Goal: Task Accomplishment & Management: Use online tool/utility

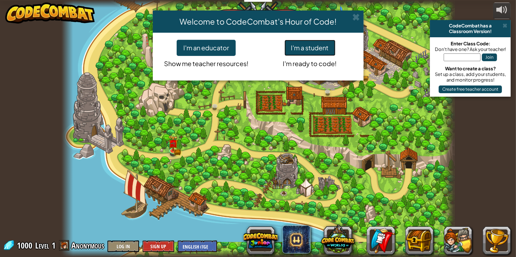
click at [322, 45] on button "I'm a student" at bounding box center [309, 48] width 51 height 16
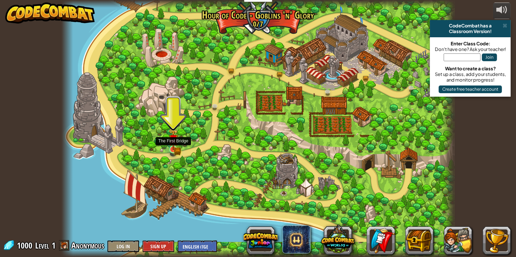
click at [171, 149] on img at bounding box center [174, 139] width 10 height 21
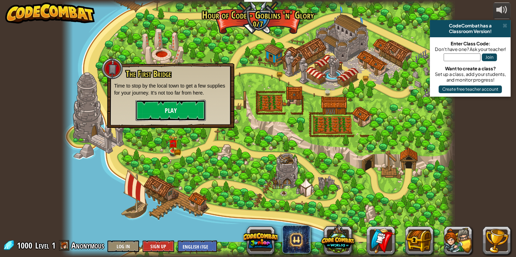
click at [188, 106] on button "Play" at bounding box center [171, 110] width 70 height 21
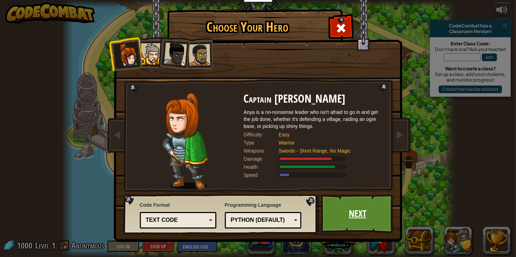
click at [348, 198] on link "Next" at bounding box center [357, 213] width 73 height 39
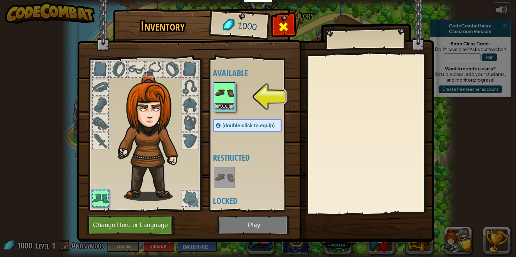
click at [275, 20] on div at bounding box center [283, 29] width 22 height 22
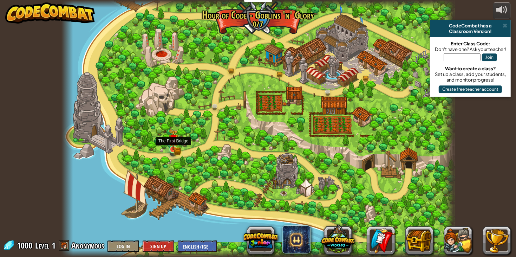
click at [173, 142] on img at bounding box center [173, 140] width 6 height 6
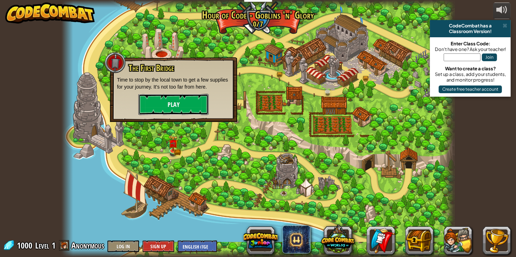
click at [175, 107] on button "Play" at bounding box center [173, 104] width 70 height 21
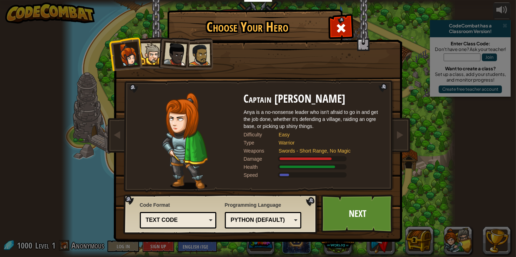
click at [203, 219] on div "Text code" at bounding box center [176, 220] width 61 height 8
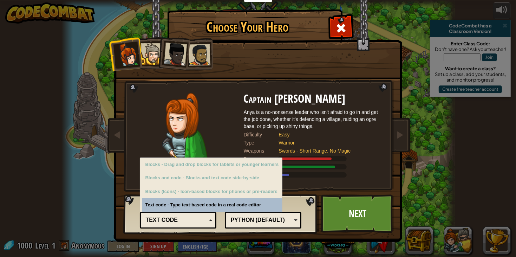
click at [294, 218] on div "Python (Default)" at bounding box center [263, 220] width 68 height 11
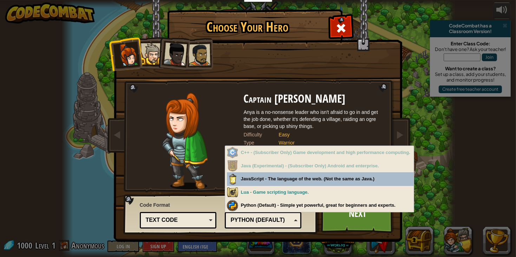
click at [295, 219] on div "Python (Default)" at bounding box center [263, 220] width 68 height 11
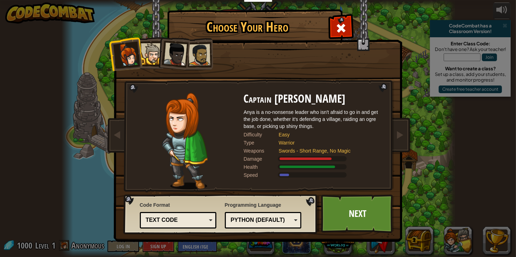
click at [153, 57] on div at bounding box center [151, 53] width 21 height 21
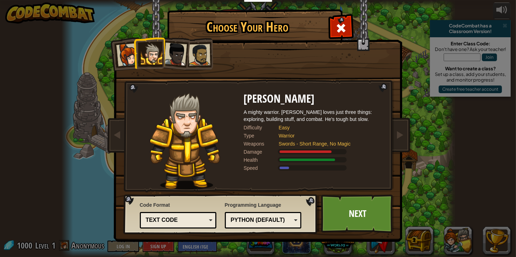
click at [172, 59] on div at bounding box center [175, 53] width 23 height 23
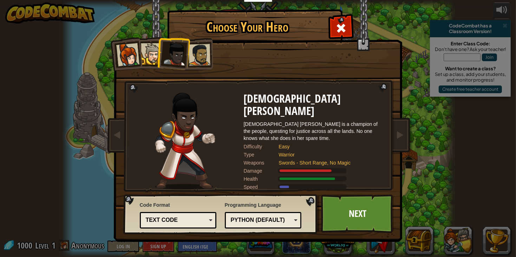
click at [205, 60] on div at bounding box center [199, 55] width 22 height 22
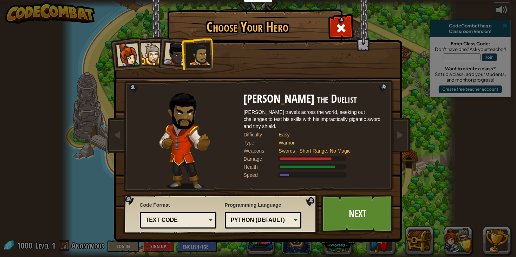
click at [144, 58] on div at bounding box center [151, 53] width 21 height 21
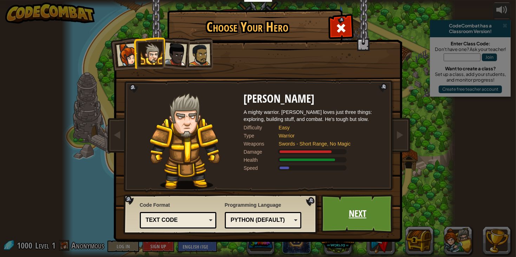
click at [350, 203] on link "Next" at bounding box center [357, 213] width 73 height 39
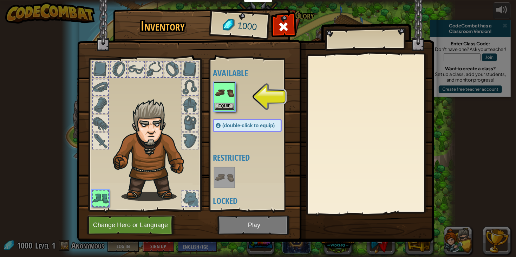
click at [231, 100] on img at bounding box center [225, 93] width 20 height 20
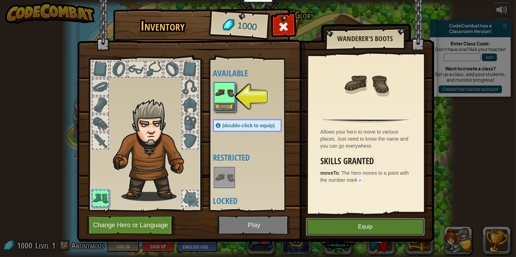
click at [400, 230] on button "Equip" at bounding box center [365, 227] width 119 height 18
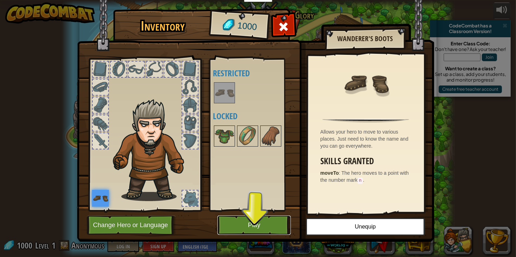
click at [234, 226] on button "Play" at bounding box center [253, 224] width 73 height 19
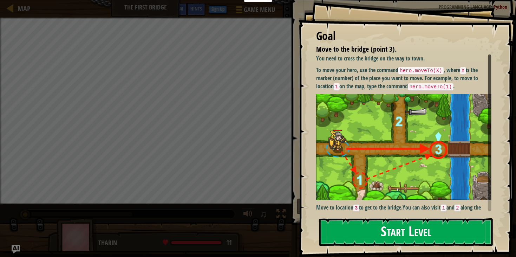
click at [405, 239] on button "Start Level" at bounding box center [405, 232] width 173 height 28
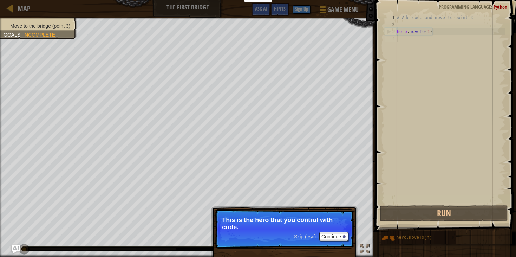
click at [334, 242] on p "Skip (esc) Continue This is the hero that you control with code." at bounding box center [284, 228] width 139 height 39
click at [333, 241] on button "Continue" at bounding box center [333, 236] width 29 height 9
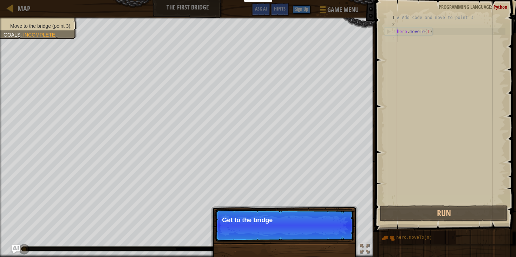
click at [333, 241] on p "Skip (esc) Continue Get to the bridge" at bounding box center [284, 225] width 139 height 32
click at [333, 241] on p "Skip (esc) Continue Get to the bridge by goin" at bounding box center [284, 225] width 139 height 32
click at [333, 241] on p "Skip (esc) Continue Get to the bridge by going to po" at bounding box center [284, 225] width 139 height 32
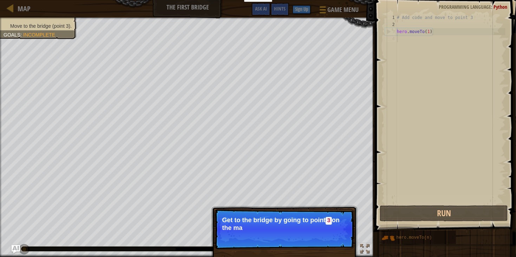
click at [333, 241] on p "Skip (esc) Continue Get to the bridge by going to point 3 on the ma" at bounding box center [284, 229] width 139 height 40
click at [333, 241] on button "Continue" at bounding box center [333, 236] width 29 height 9
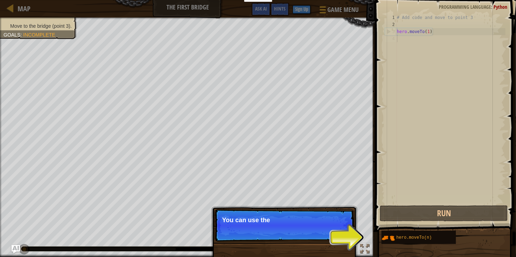
click at [333, 241] on p "Skip (esc) Continue You can use the" at bounding box center [284, 225] width 139 height 32
click at [333, 241] on p "Skip (esc) Continue You can use these meth" at bounding box center [284, 225] width 139 height 32
click at [333, 241] on p "Skip (esc) Continue You can use these methods. Right no" at bounding box center [284, 225] width 139 height 32
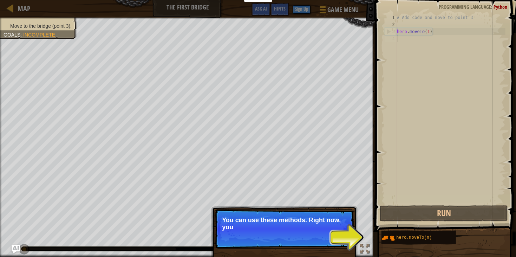
click at [333, 241] on p "Skip (esc) Continue You can use these methods. Right now, you" at bounding box center [284, 228] width 139 height 39
click at [333, 241] on p "Skip (esc) Continue You can use these methods. Right now, you only ne" at bounding box center [284, 228] width 139 height 39
click at [333, 241] on p "Skip (esc) Continue You can use these methods. Right now, you only need mo" at bounding box center [284, 229] width 139 height 40
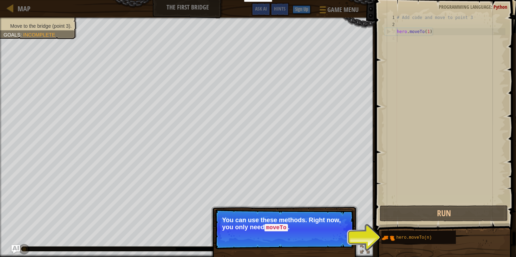
click at [333, 241] on button "Continue" at bounding box center [333, 236] width 29 height 9
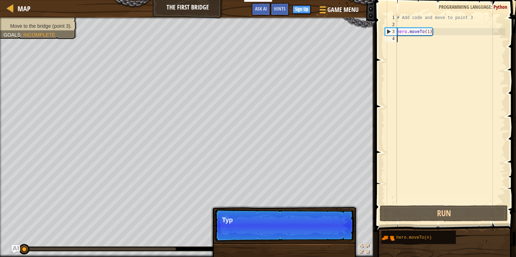
click at [333, 241] on p "Skip (esc) Continue Typ" at bounding box center [284, 225] width 139 height 32
click at [333, 241] on p "Skip (esc) Continue Type your code o" at bounding box center [284, 225] width 139 height 32
click at [333, 241] on p "Skip (esc) Continue Type your code on the r" at bounding box center [284, 225] width 139 height 32
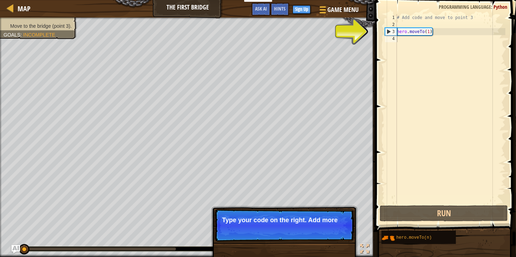
click at [333, 241] on p "Skip (esc) Continue Type your code on the right. Add more" at bounding box center [284, 225] width 139 height 32
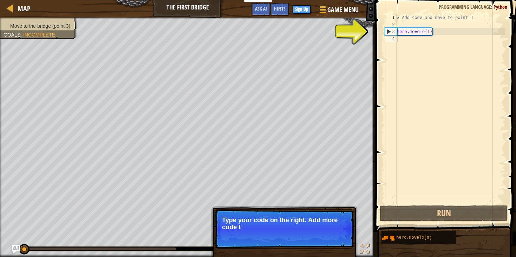
click at [333, 241] on p "Skip (esc) Continue Type your code on the right. Add more code t" at bounding box center [284, 228] width 139 height 39
click at [333, 241] on p "Skip (esc) Continue Type your code on the right. Add more code to get" at bounding box center [284, 228] width 139 height 39
click at [333, 241] on p "Skip (esc) Continue Type your code on the right. Add more code to get to poin" at bounding box center [284, 228] width 139 height 39
click at [333, 241] on button "Continue" at bounding box center [333, 236] width 29 height 9
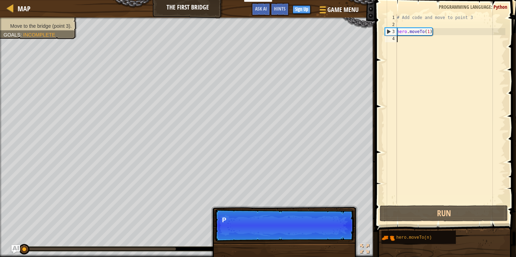
click at [333, 241] on p "Skip (esc) Continue P" at bounding box center [284, 225] width 139 height 32
click at [333, 241] on p "Skip (esc) Continue Press the “RUN" at bounding box center [284, 225] width 139 height 32
click at [333, 241] on p "Skip (esc) Continue Press the “RUN” button to se" at bounding box center [284, 225] width 139 height 32
click at [333, 241] on p "Skip (esc) Continue Press the “RUN” button to see what" at bounding box center [284, 225] width 139 height 32
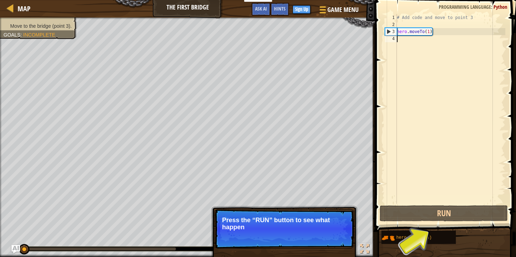
click at [333, 241] on p "Skip (esc) Continue Press the “RUN” button to see what happen" at bounding box center [284, 228] width 139 height 39
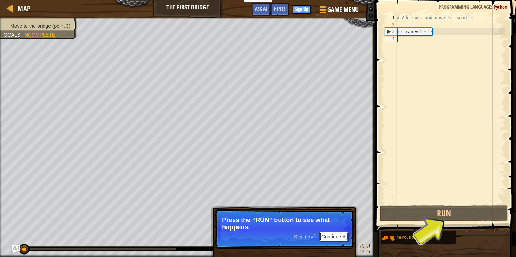
click at [341, 234] on button "Continue" at bounding box center [333, 236] width 29 height 9
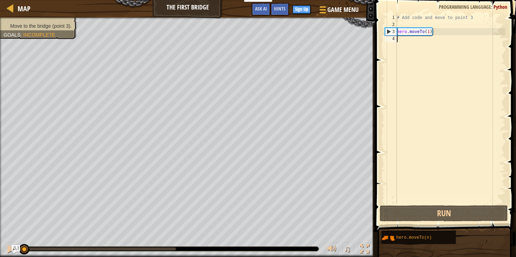
click at [430, 31] on div "# Add code and move to point 3 hero . moveTo ( 1 )" at bounding box center [450, 116] width 110 height 204
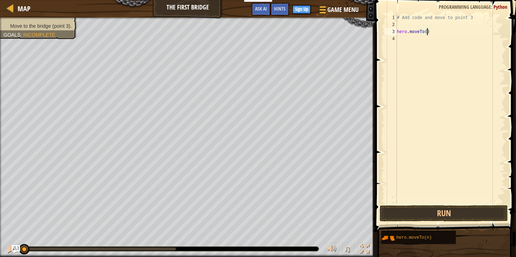
type textarea "hero.moveTo(3)"
click at [449, 182] on div "# Add code and move to point 3 hero . moveTo ( 3 )" at bounding box center [450, 116] width 110 height 204
click at [449, 212] on button "Run" at bounding box center [444, 213] width 128 height 16
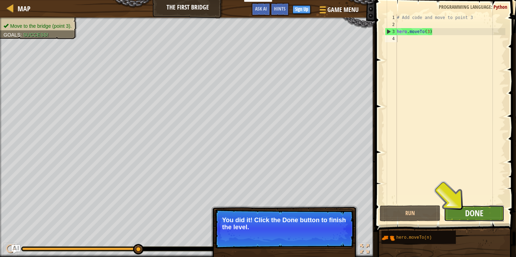
click at [471, 215] on span "Done" at bounding box center [474, 212] width 18 height 11
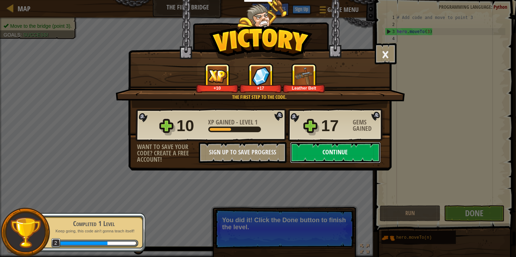
click at [344, 163] on button "Continue" at bounding box center [335, 152] width 91 height 21
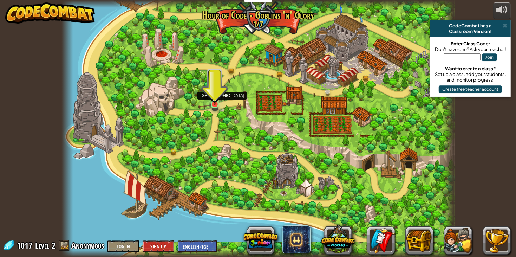
click at [217, 101] on img at bounding box center [215, 94] width 10 height 22
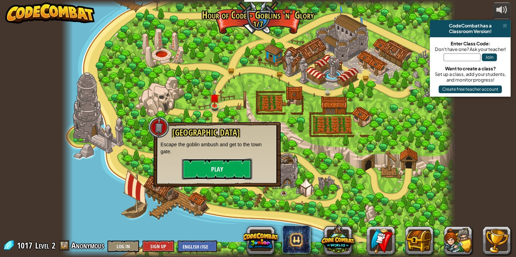
click at [215, 170] on button "Play" at bounding box center [217, 168] width 70 height 21
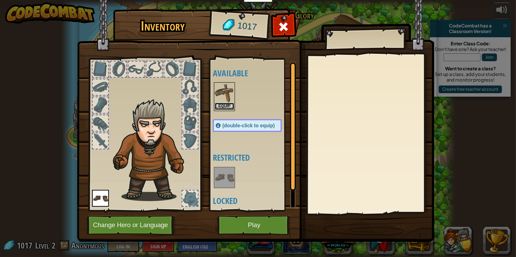
click at [224, 106] on button "Equip" at bounding box center [225, 106] width 20 height 7
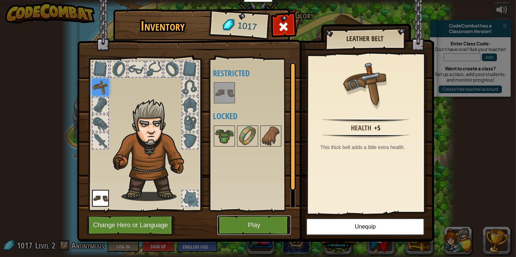
click at [261, 231] on button "Play" at bounding box center [253, 224] width 73 height 19
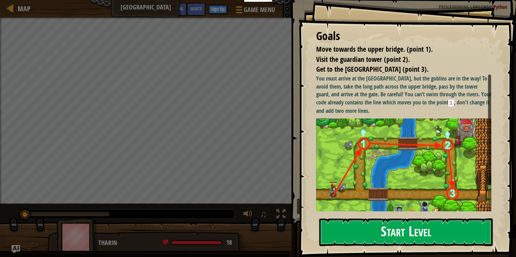
click at [423, 225] on button "Start Level" at bounding box center [405, 232] width 173 height 28
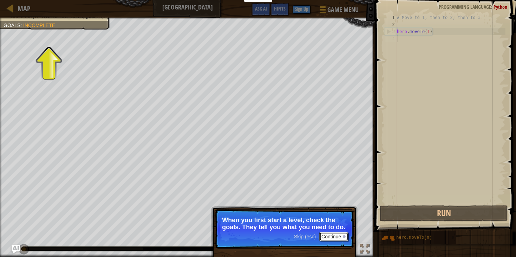
click at [334, 235] on button "Continue" at bounding box center [333, 236] width 29 height 9
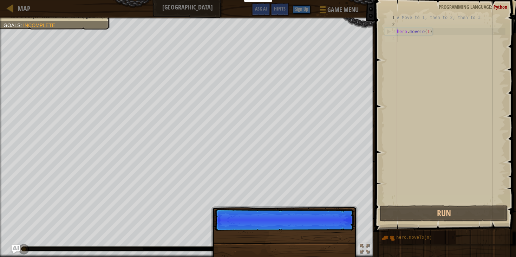
scroll to position [3, 0]
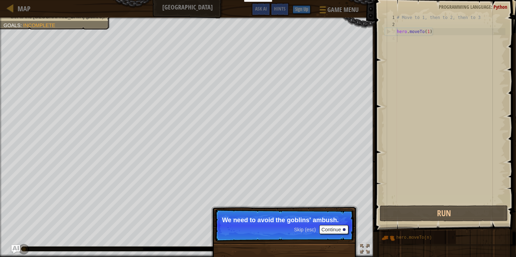
click at [307, 230] on span "Skip (esc)" at bounding box center [305, 229] width 22 height 6
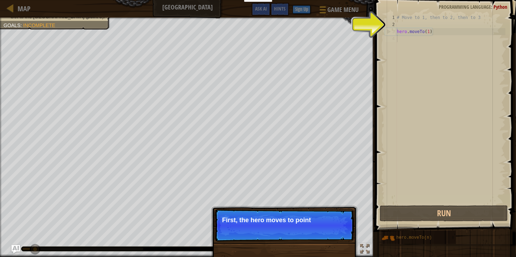
click at [319, 233] on p "Skip (esc) Continue First, the hero moves to point" at bounding box center [284, 225] width 139 height 32
click at [319, 233] on p "Skip (esc) Continue First, the hero moves to point 1 . It's" at bounding box center [284, 225] width 139 height 33
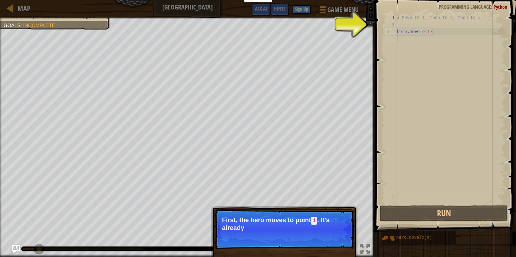
click at [319, 233] on p "Skip (esc) Continue First, the hero moves to point 1 . It's already" at bounding box center [284, 229] width 139 height 40
click at [319, 233] on p "Skip (esc) Continue First, the hero moves to point 1 . It's already in you" at bounding box center [284, 229] width 139 height 40
click at [319, 233] on p "Skip (esc) Continue First, the hero moves to point 1 . It's already in your cod…" at bounding box center [284, 229] width 139 height 40
click at [319, 233] on button "Continue" at bounding box center [333, 236] width 29 height 9
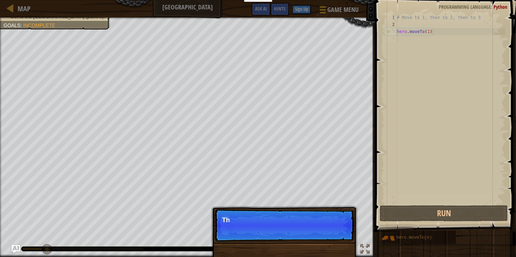
click at [319, 233] on p "Skip (esc) Continue Th" at bounding box center [284, 225] width 139 height 32
click at [319, 233] on p "Skip (esc) Continue Then move" at bounding box center [284, 225] width 139 height 32
click at [319, 233] on p "Skip (esc) Continue Then move to th" at bounding box center [284, 225] width 139 height 32
click at [319, 233] on p "Skip (esc) Continue Then move to the Guard" at bounding box center [284, 225] width 139 height 32
click at [319, 233] on p "Skip (esc) Continue Then move to the Guard tower" at bounding box center [284, 225] width 139 height 32
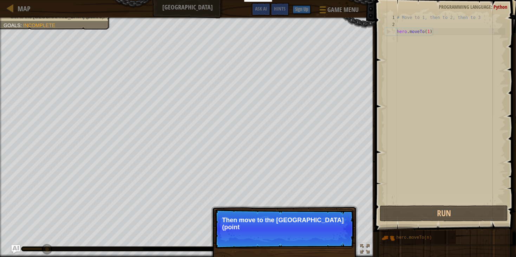
click at [319, 233] on p "Skip (esc) Continue Then move to the [GEOGRAPHIC_DATA] (point" at bounding box center [284, 228] width 139 height 39
click at [319, 233] on p "Skip (esc) Continue Then move to the [GEOGRAPHIC_DATA] (point 2), an" at bounding box center [284, 228] width 139 height 39
click at [319, 233] on p "Skip (esc) Continue Then move to the [GEOGRAPHIC_DATA] (point 2), and final" at bounding box center [284, 228] width 139 height 39
click at [319, 233] on p "Skip (esc) Continue Then move to the [GEOGRAPHIC_DATA] (point 2), and finally t…" at bounding box center [284, 228] width 139 height 39
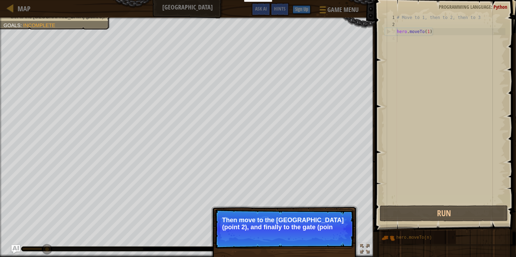
click at [319, 233] on p "Skip (esc) Continue Then move to the [GEOGRAPHIC_DATA] (point 2), and finally t…" at bounding box center [284, 228] width 139 height 39
click at [319, 233] on button "Continue" at bounding box center [333, 236] width 29 height 9
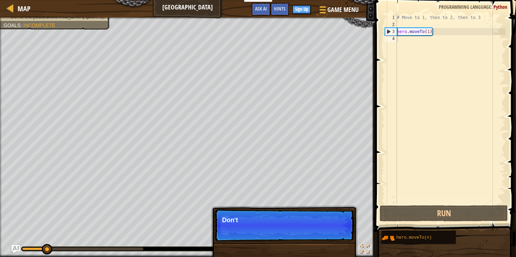
click at [319, 233] on p "Skip (esc) Continue Don't" at bounding box center [284, 225] width 139 height 32
click at [319, 233] on p "Skip (esc) Continue Don't change the giv" at bounding box center [284, 225] width 139 height 32
click at [319, 233] on p "Skip (esc) Continue Don't change the given code" at bounding box center [284, 225] width 139 height 32
click at [319, 233] on p "Skip (esc) Continue Don't change the given code. Just" at bounding box center [284, 225] width 139 height 32
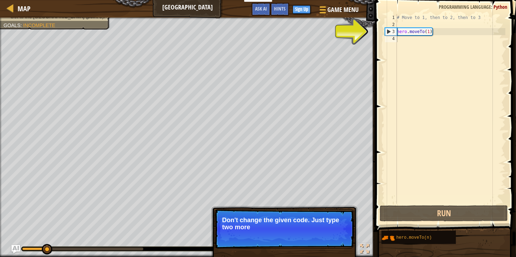
click at [319, 233] on p "Skip (esc) Continue Don't change the given code. Just type two more" at bounding box center [284, 228] width 139 height 39
click at [319, 233] on p "Skip (esc) Continue Don't change the given code. Just type two more metho" at bounding box center [284, 228] width 139 height 39
click at [319, 233] on button "Continue" at bounding box center [333, 236] width 29 height 9
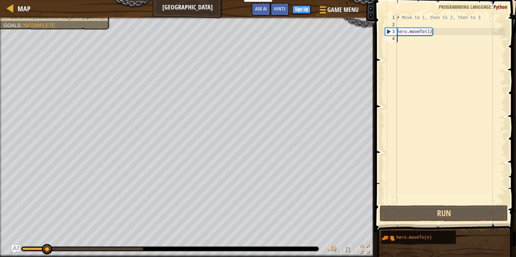
click at [429, 32] on div "# Move to 1, then to 2, then to 3 hero . moveTo ( 1 )" at bounding box center [450, 116] width 110 height 204
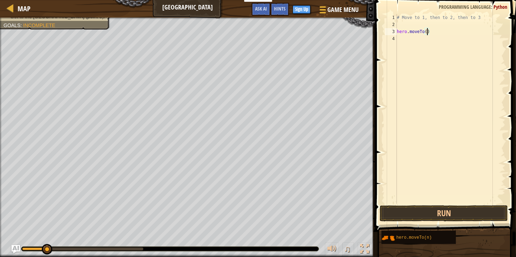
scroll to position [3, 2]
type textarea "hero.moveTo(3)"
click at [423, 214] on button "Run" at bounding box center [444, 213] width 128 height 16
